Goal: Transaction & Acquisition: Purchase product/service

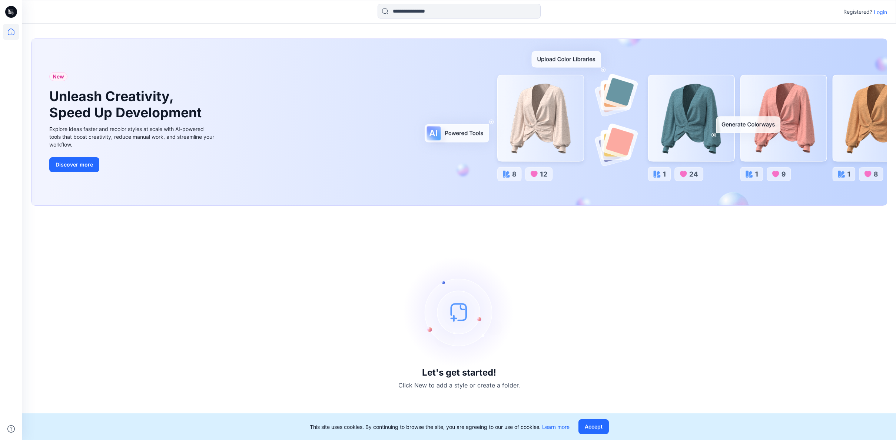
click at [880, 9] on p "Login" at bounding box center [879, 12] width 13 height 8
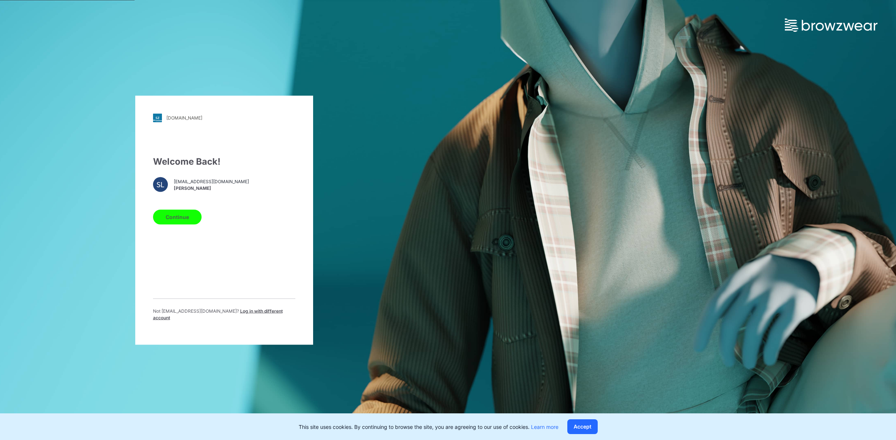
click at [172, 221] on button "Continue" at bounding box center [177, 217] width 49 height 15
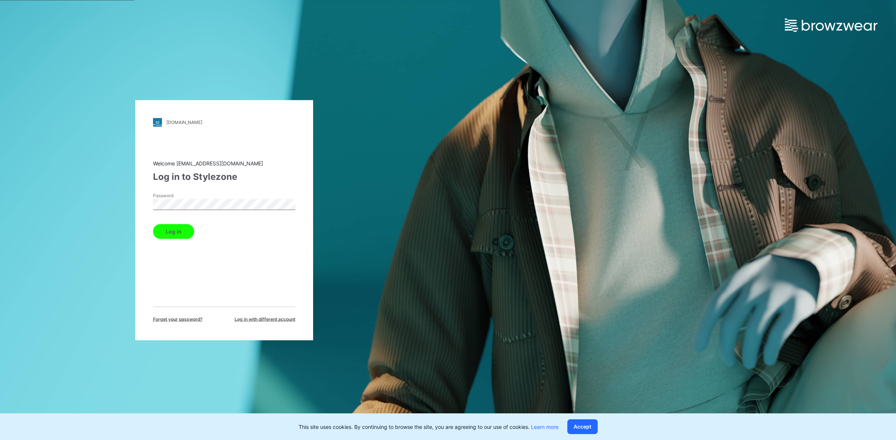
click at [180, 231] on button "Log in" at bounding box center [173, 231] width 41 height 15
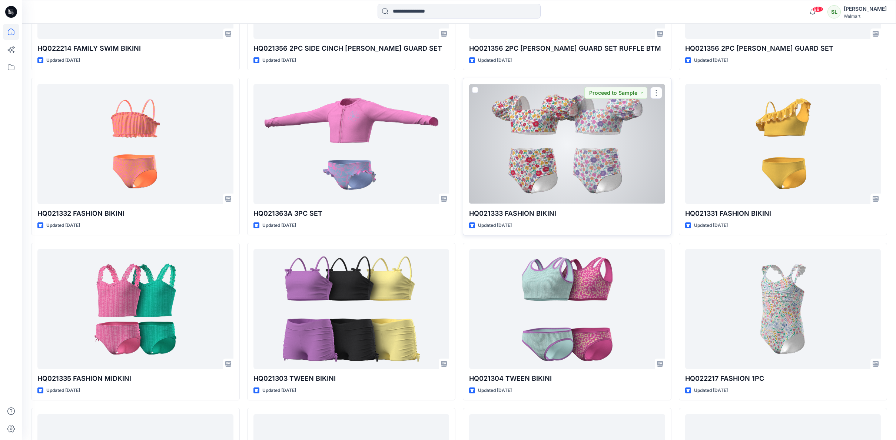
scroll to position [2852, 0]
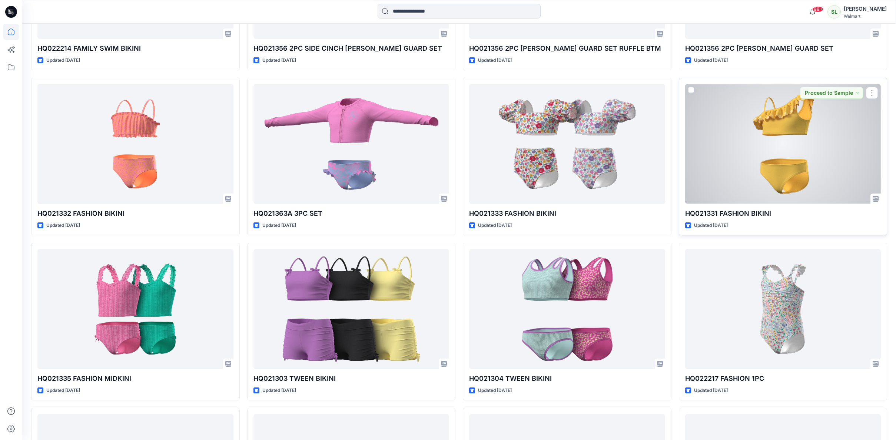
click at [717, 215] on p "HQ021331 FASHION BIKINI" at bounding box center [783, 214] width 196 height 10
drag, startPoint x: 755, startPoint y: 212, endPoint x: 768, endPoint y: 212, distance: 13.0
click at [756, 212] on p "HQ021331 FASHION BIKINI" at bounding box center [783, 214] width 196 height 10
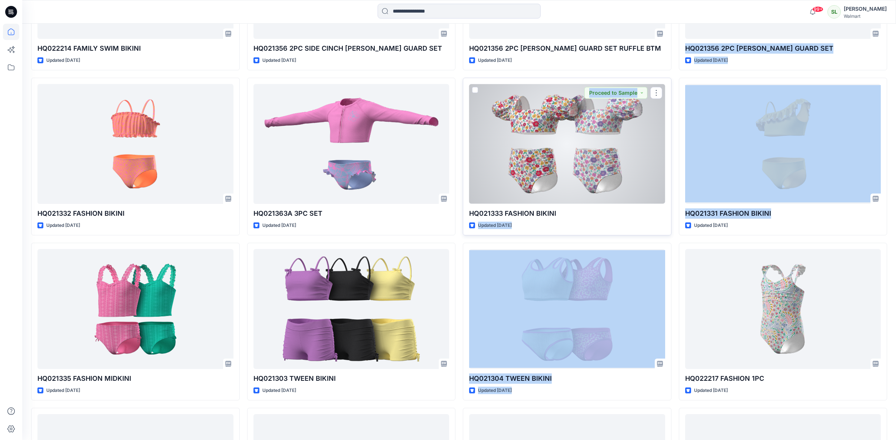
drag, startPoint x: 771, startPoint y: 213, endPoint x: 664, endPoint y: 211, distance: 106.3
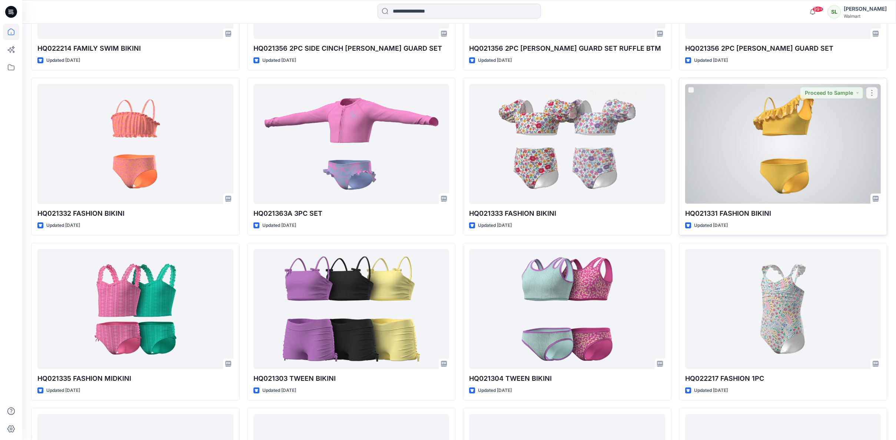
click at [772, 212] on p "HQ021331 FASHION BIKINI" at bounding box center [783, 214] width 196 height 10
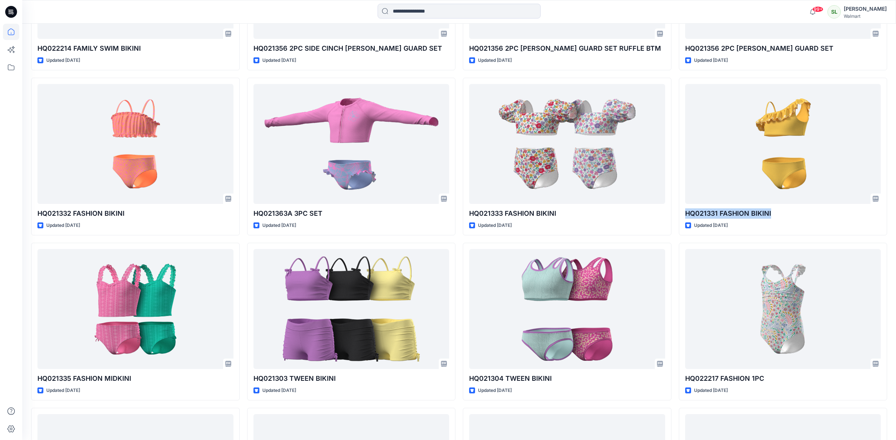
drag, startPoint x: 774, startPoint y: 213, endPoint x: 677, endPoint y: 208, distance: 96.4
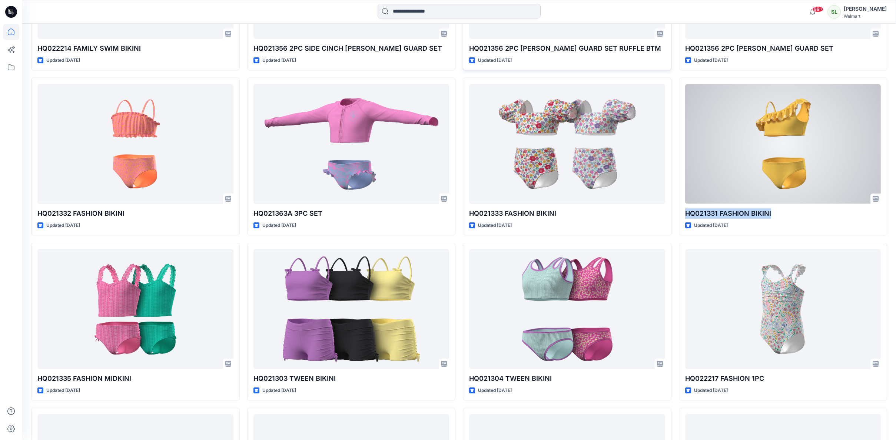
copy p "HQ021331 FASHION BIKINI"
